Goal: Task Accomplishment & Management: Use online tool/utility

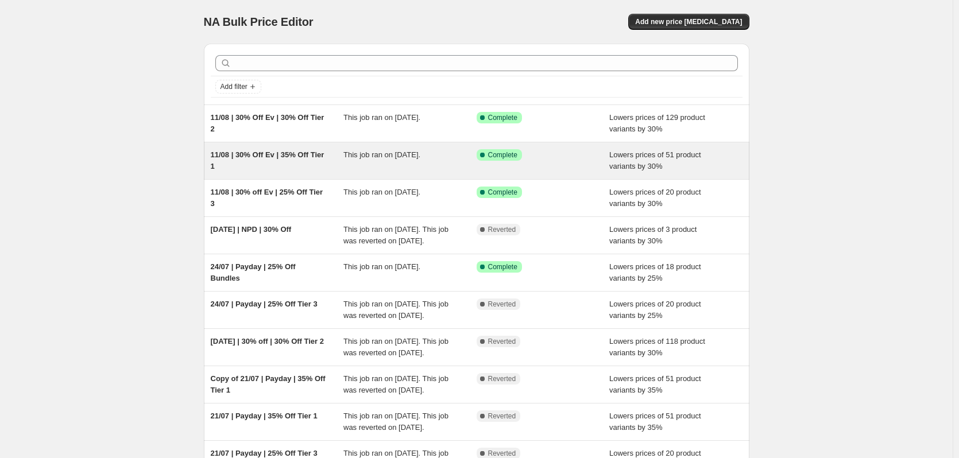
click at [303, 145] on div "11/08 | 30% Off Ev | 35% Off Tier 1 This job ran on 11 August 2025. Success Com…" at bounding box center [477, 160] width 546 height 37
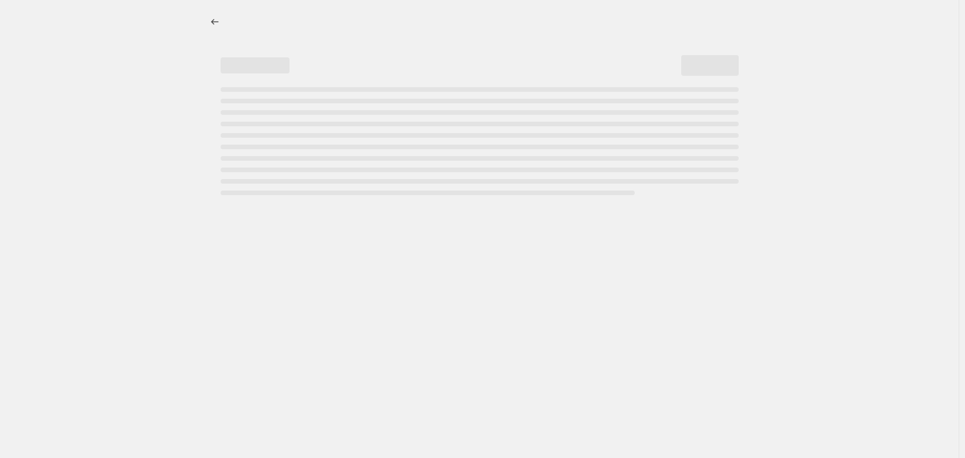
select select "percentage"
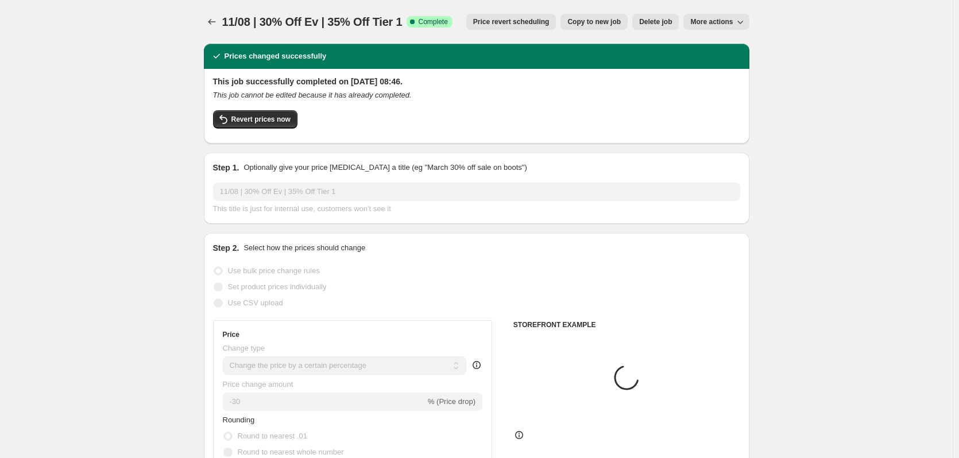
select select "collection"
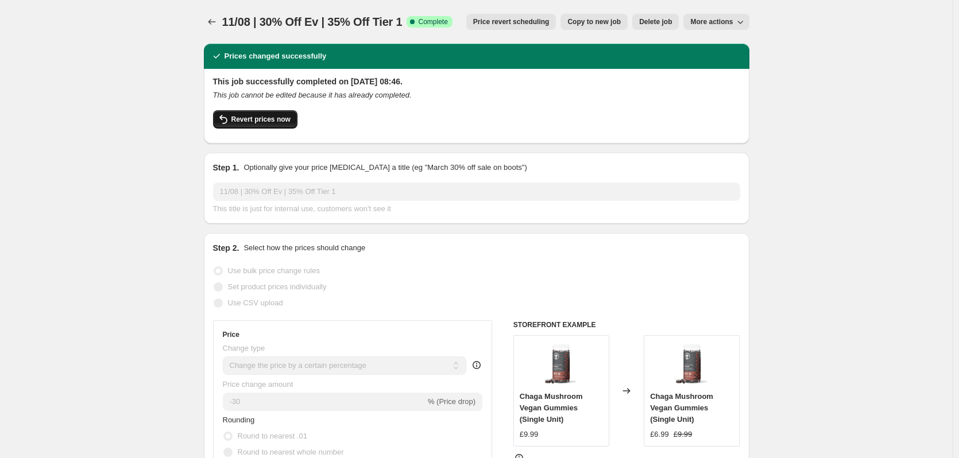
click at [275, 117] on span "Revert prices now" at bounding box center [260, 119] width 59 height 9
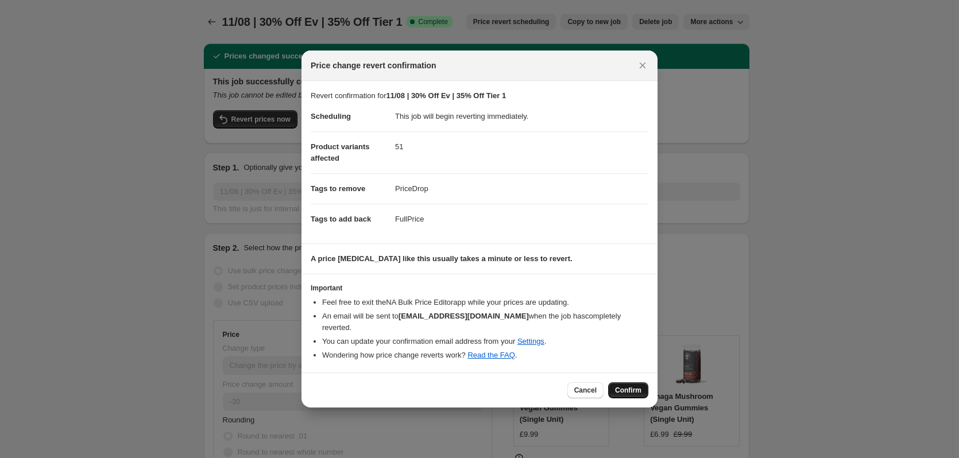
click at [635, 387] on span "Confirm" at bounding box center [628, 390] width 26 height 9
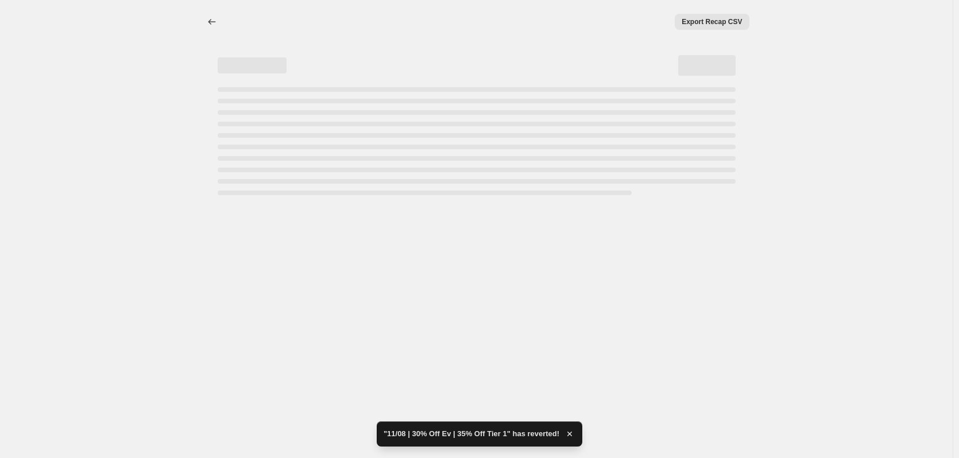
select select "percentage"
select select "collection"
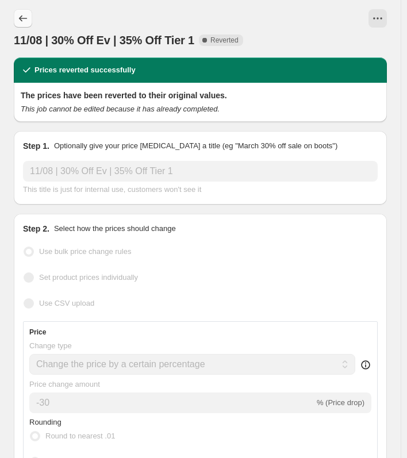
click at [24, 19] on icon "Price change jobs" at bounding box center [22, 18] width 11 height 11
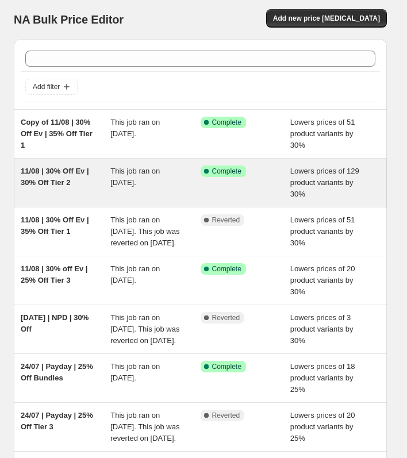
click at [88, 187] on div "11/08 | 30% Off Ev | 30% Off Tier 2" at bounding box center [66, 182] width 90 height 34
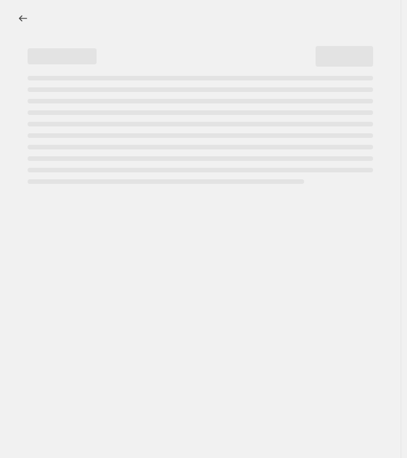
select select "percentage"
select select "collection"
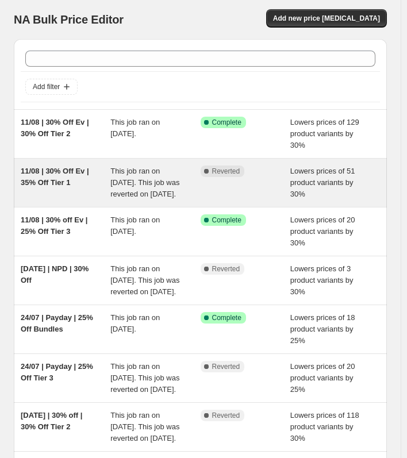
click at [188, 186] on div "This job ran on [DATE]. This job was reverted on [DATE]." at bounding box center [155, 182] width 90 height 34
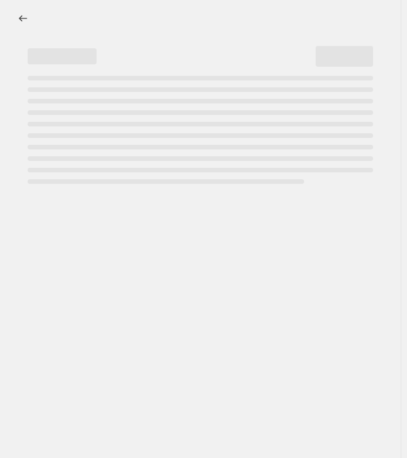
select select "percentage"
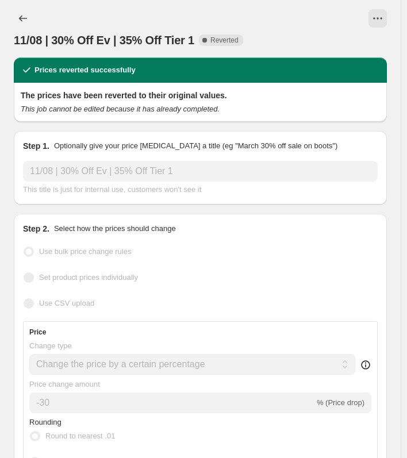
select select "collection"
click at [383, 19] on icon "View actions for 11/08 | 30% Off Ev | 35% Off Tier 1" at bounding box center [377, 18] width 11 height 11
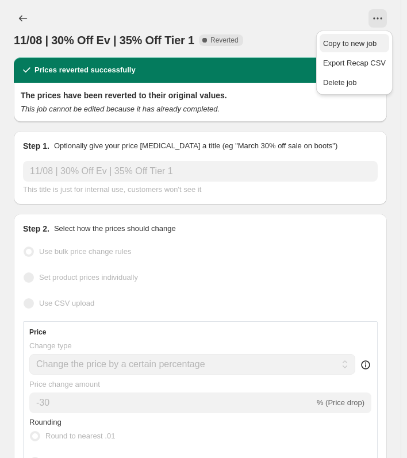
click at [358, 45] on span "Copy to new job" at bounding box center [349, 43] width 53 height 9
select select "percentage"
select select "collection"
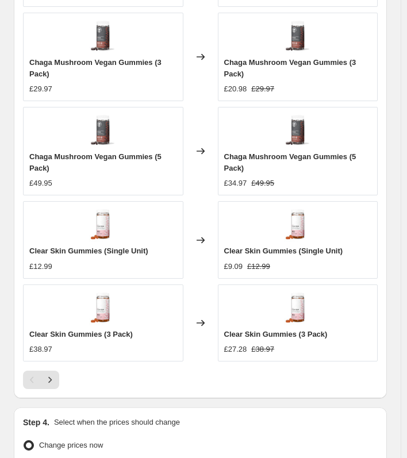
scroll to position [1428, 0]
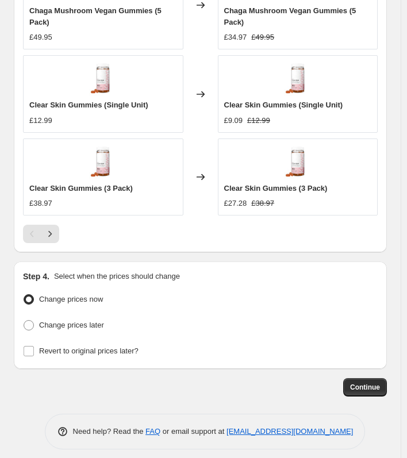
click at [368, 382] on span "Continue" at bounding box center [365, 386] width 30 height 9
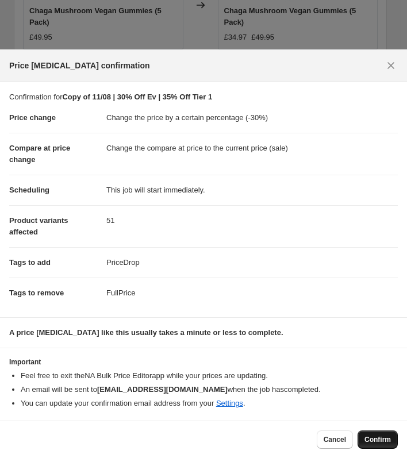
click at [366, 443] on span "Confirm" at bounding box center [377, 439] width 26 height 9
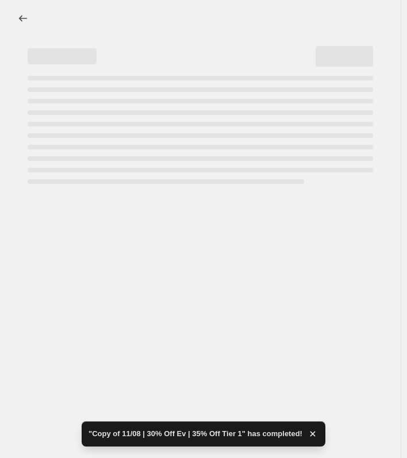
select select "percentage"
select select "collection"
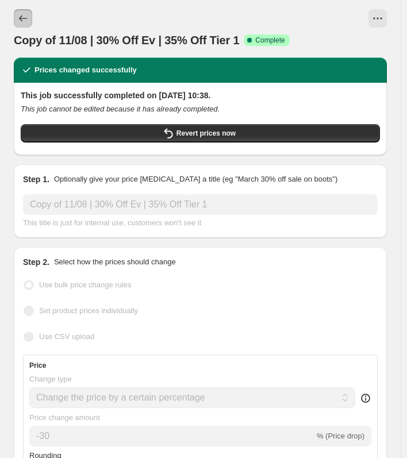
click at [29, 22] on button "Price change jobs" at bounding box center [23, 18] width 18 height 18
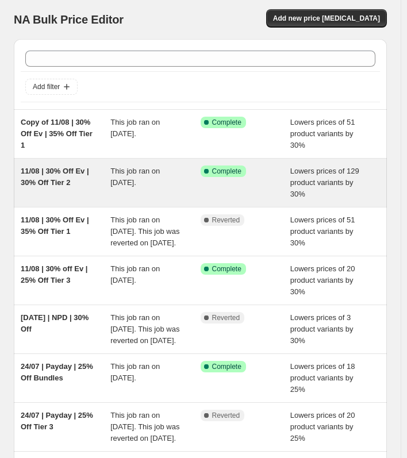
click at [137, 188] on div "This job ran on [DATE]." at bounding box center [155, 182] width 90 height 34
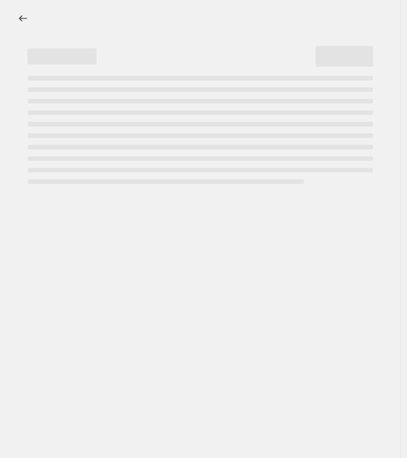
select select "percentage"
select select "collection"
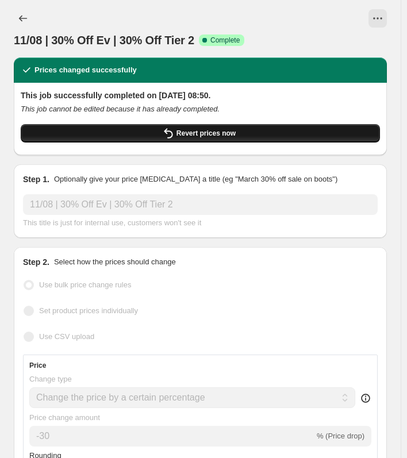
click at [149, 136] on button "Revert prices now" at bounding box center [200, 133] width 359 height 18
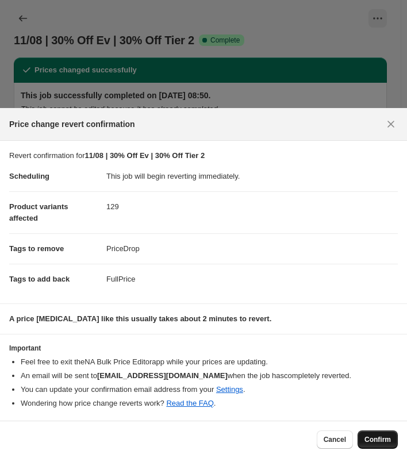
click at [391, 435] on button "Confirm" at bounding box center [377, 439] width 40 height 18
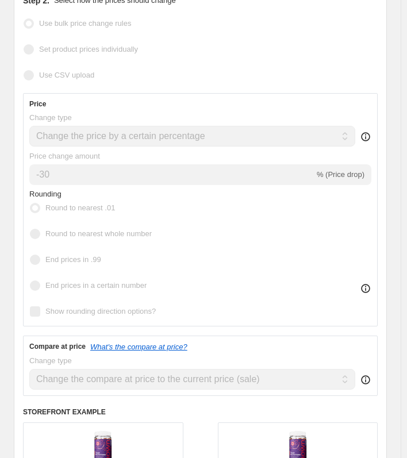
scroll to position [57, 0]
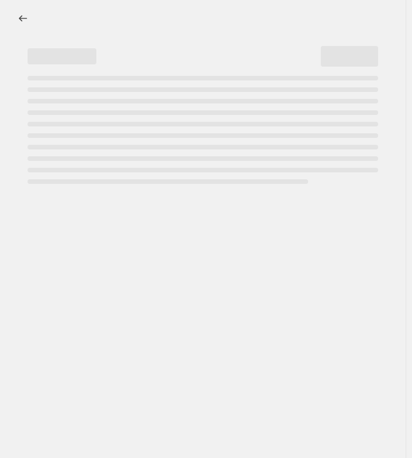
select select "percentage"
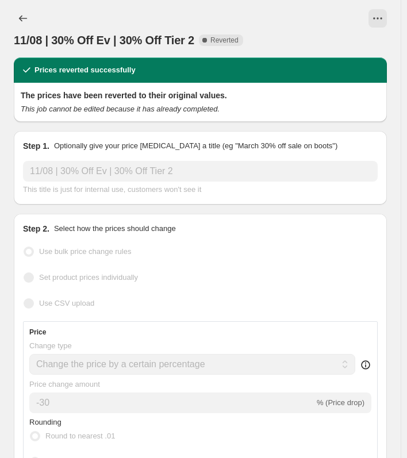
select select "collection"
click at [387, 18] on button "View actions for 11/08 | 30% Off Ev | 30% Off Tier 2" at bounding box center [377, 18] width 18 height 18
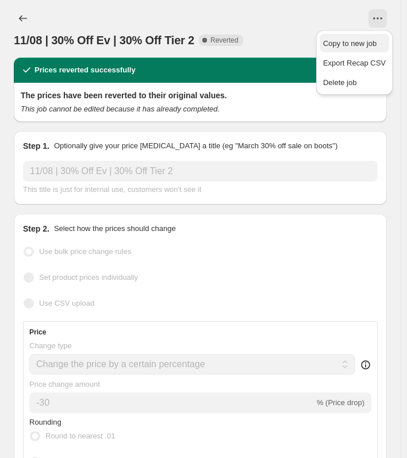
click at [354, 40] on span "Copy to new job" at bounding box center [349, 43] width 53 height 9
select select "percentage"
select select "collection"
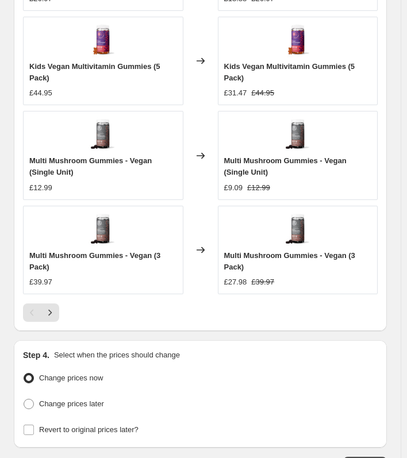
scroll to position [1451, 0]
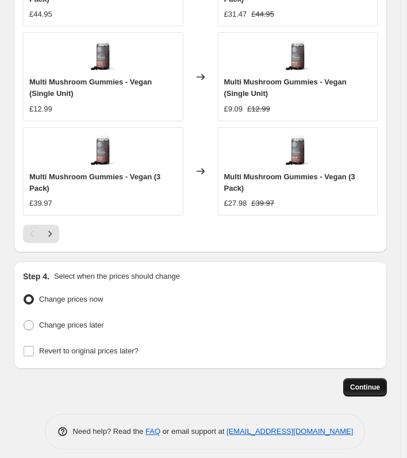
click at [369, 382] on span "Continue" at bounding box center [365, 386] width 30 height 9
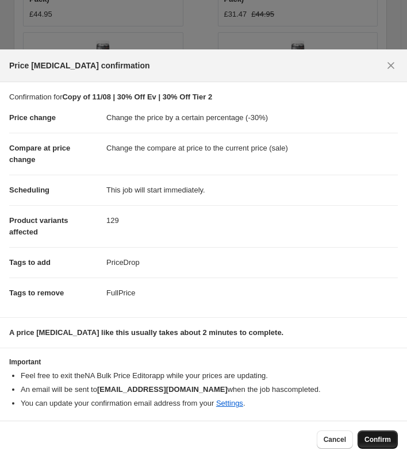
click at [368, 433] on button "Confirm" at bounding box center [377, 439] width 40 height 18
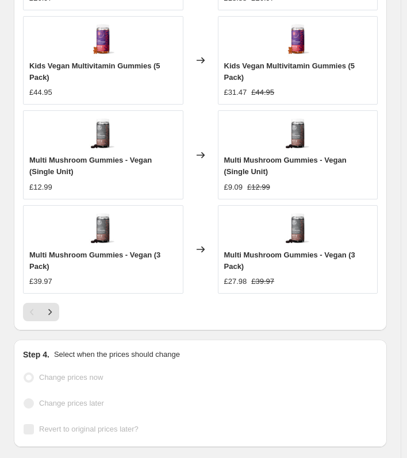
scroll to position [1481, 0]
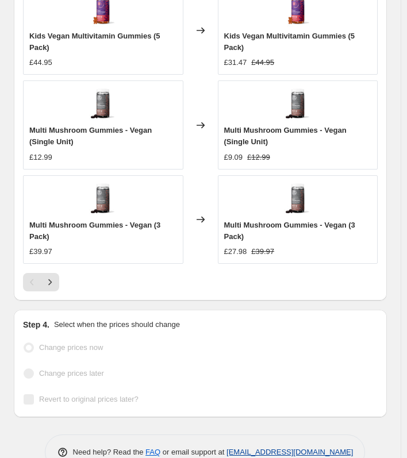
select select "percentage"
select select "collection"
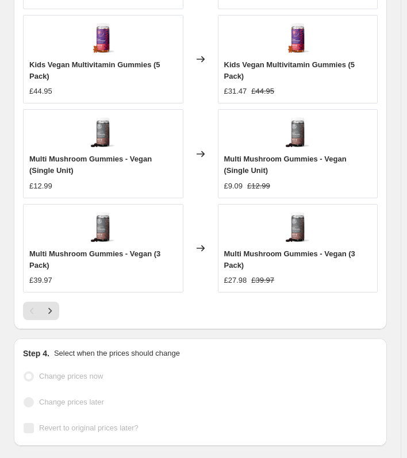
scroll to position [0, 0]
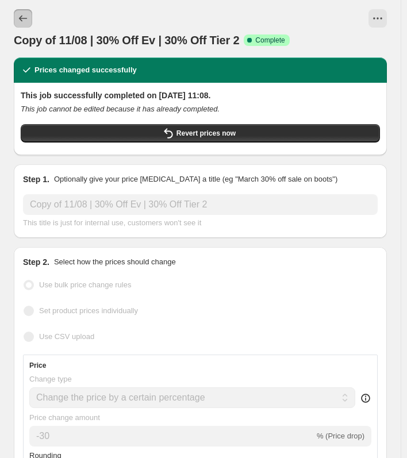
click at [15, 17] on button "Price change jobs" at bounding box center [23, 18] width 18 height 18
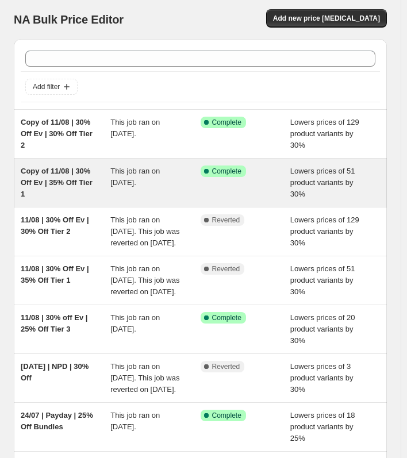
click at [171, 176] on div "This job ran on [DATE]." at bounding box center [155, 182] width 90 height 34
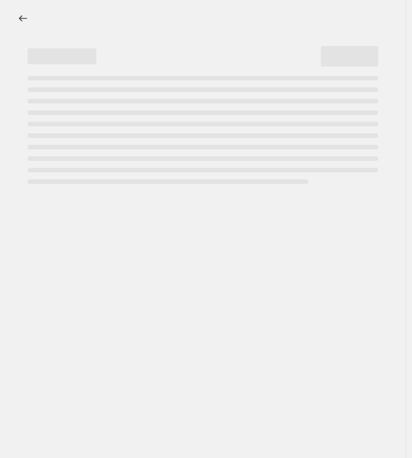
select select "percentage"
select select "collection"
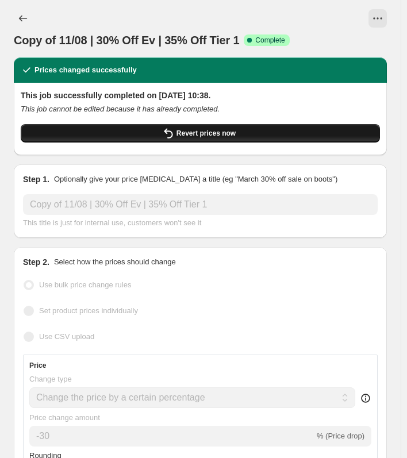
click at [264, 141] on button "Revert prices now" at bounding box center [200, 133] width 359 height 18
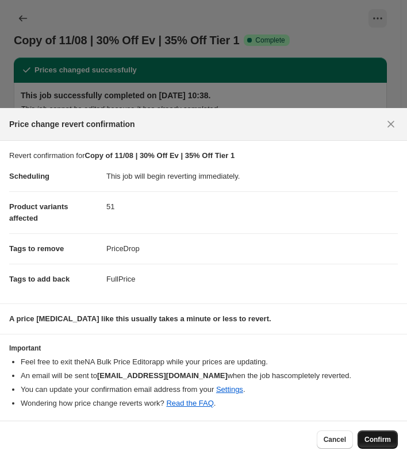
click at [373, 434] on button "Confirm" at bounding box center [377, 439] width 40 height 18
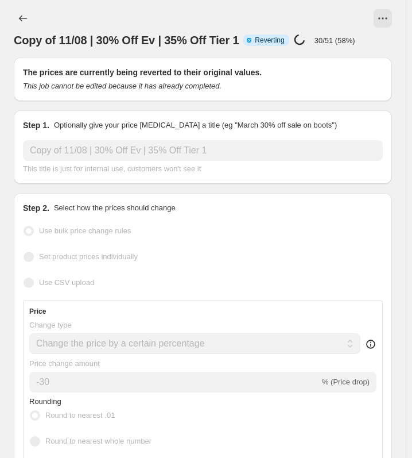
select select "percentage"
select select "collection"
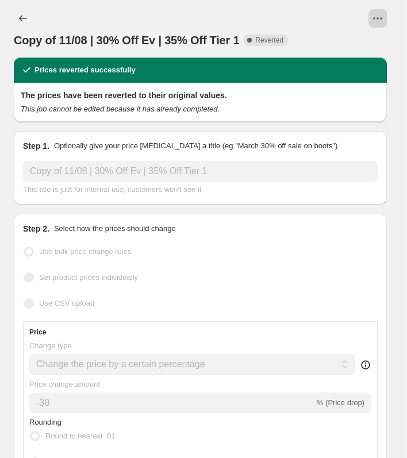
click at [379, 17] on icon "View actions for Copy of 11/08 | 30% Off Ev | 35% Off Tier 1" at bounding box center [377, 18] width 11 height 11
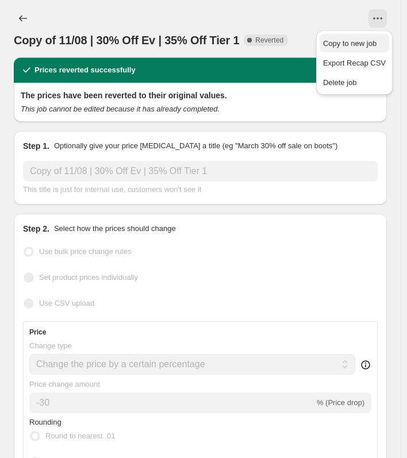
click at [360, 42] on span "Copy to new job" at bounding box center [349, 43] width 53 height 9
select select "percentage"
select select "collection"
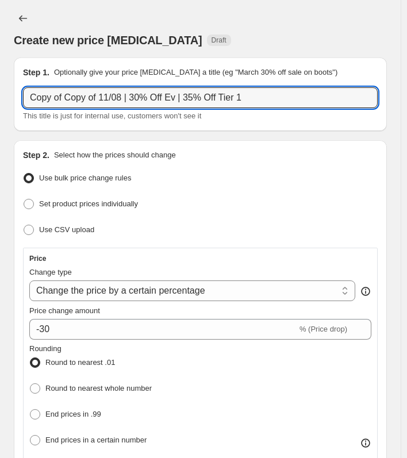
drag, startPoint x: 65, startPoint y: 98, endPoint x: -38, endPoint y: 101, distance: 104.0
click at [0, 101] on html "Home Settings Plans Skip to content Create new price change job. This page is r…" at bounding box center [203, 229] width 407 height 458
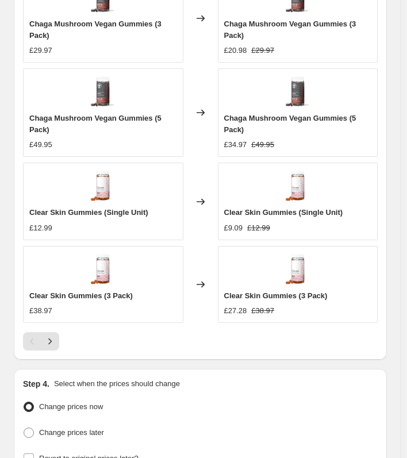
scroll to position [1428, 0]
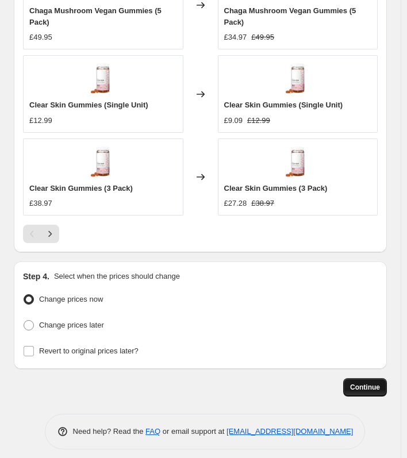
type input "Copy of 11/08 | 30% Off Ev | 35% Off Tier 1"
click at [368, 378] on button "Continue" at bounding box center [365, 387] width 44 height 18
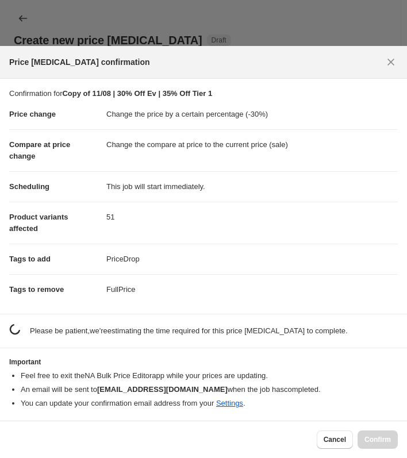
scroll to position [0, 0]
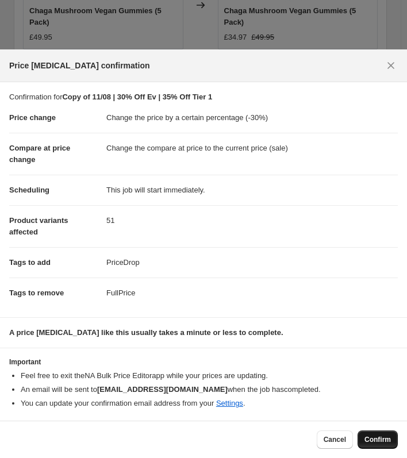
click at [379, 434] on button "Confirm" at bounding box center [377, 439] width 40 height 18
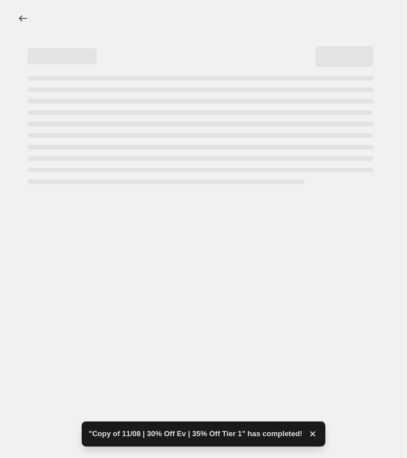
select select "percentage"
select select "collection"
